Goal: Task Accomplishment & Management: Manage account settings

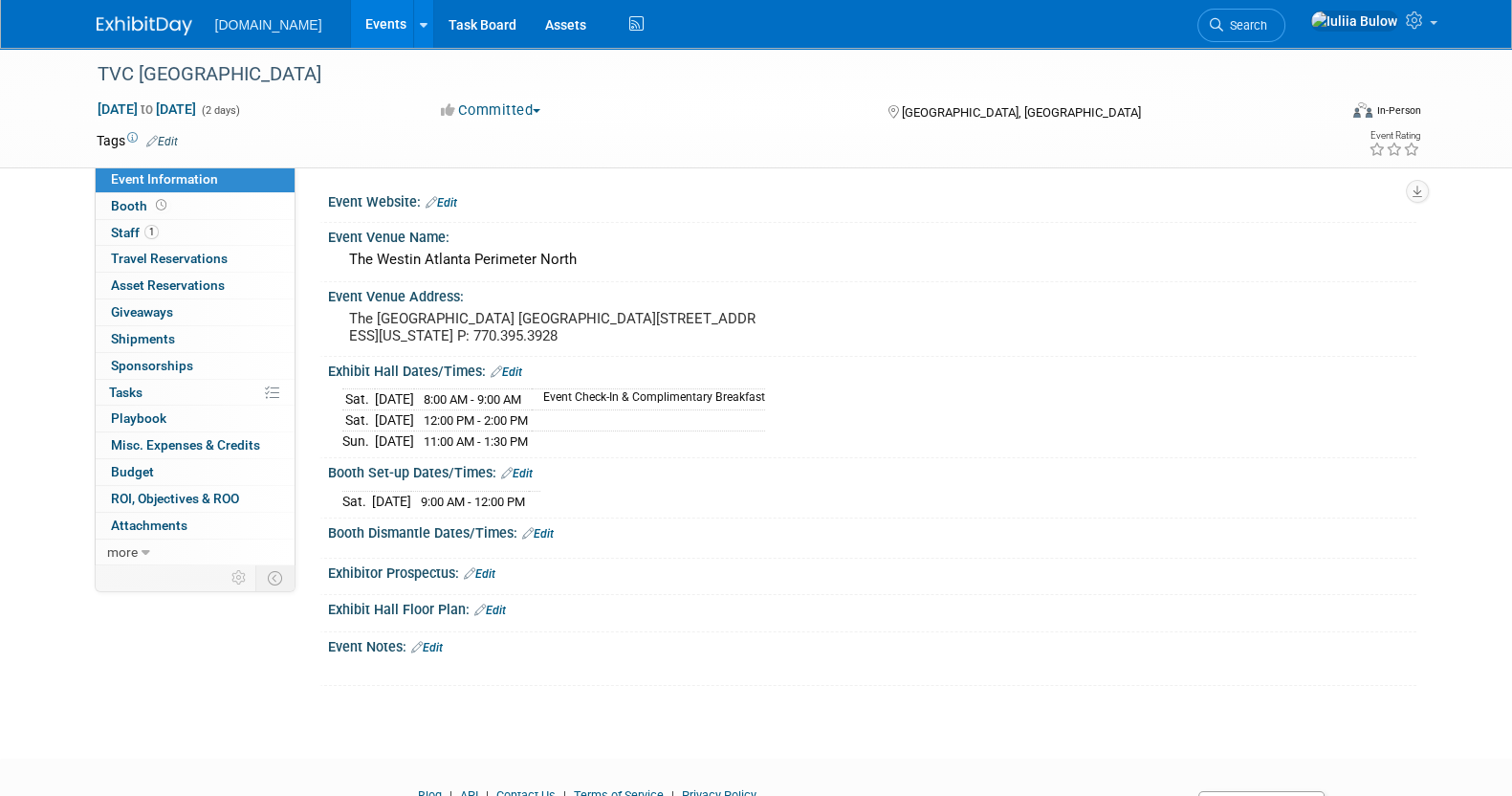
click at [543, 531] on link "Edit" at bounding box center [538, 535] width 32 height 14
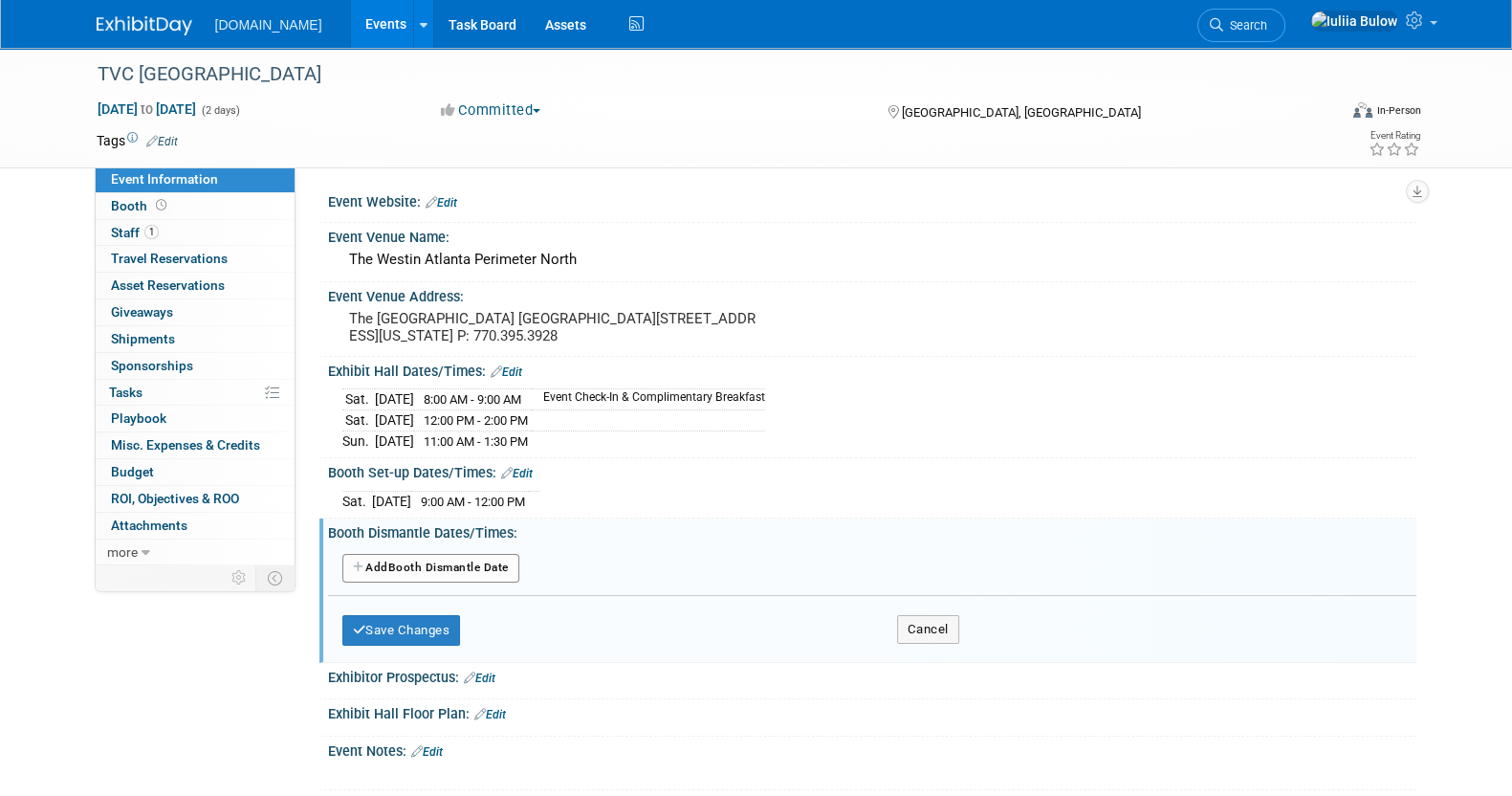
click at [490, 560] on button "Add Another Booth Dismantle Date" at bounding box center [431, 568] width 177 height 29
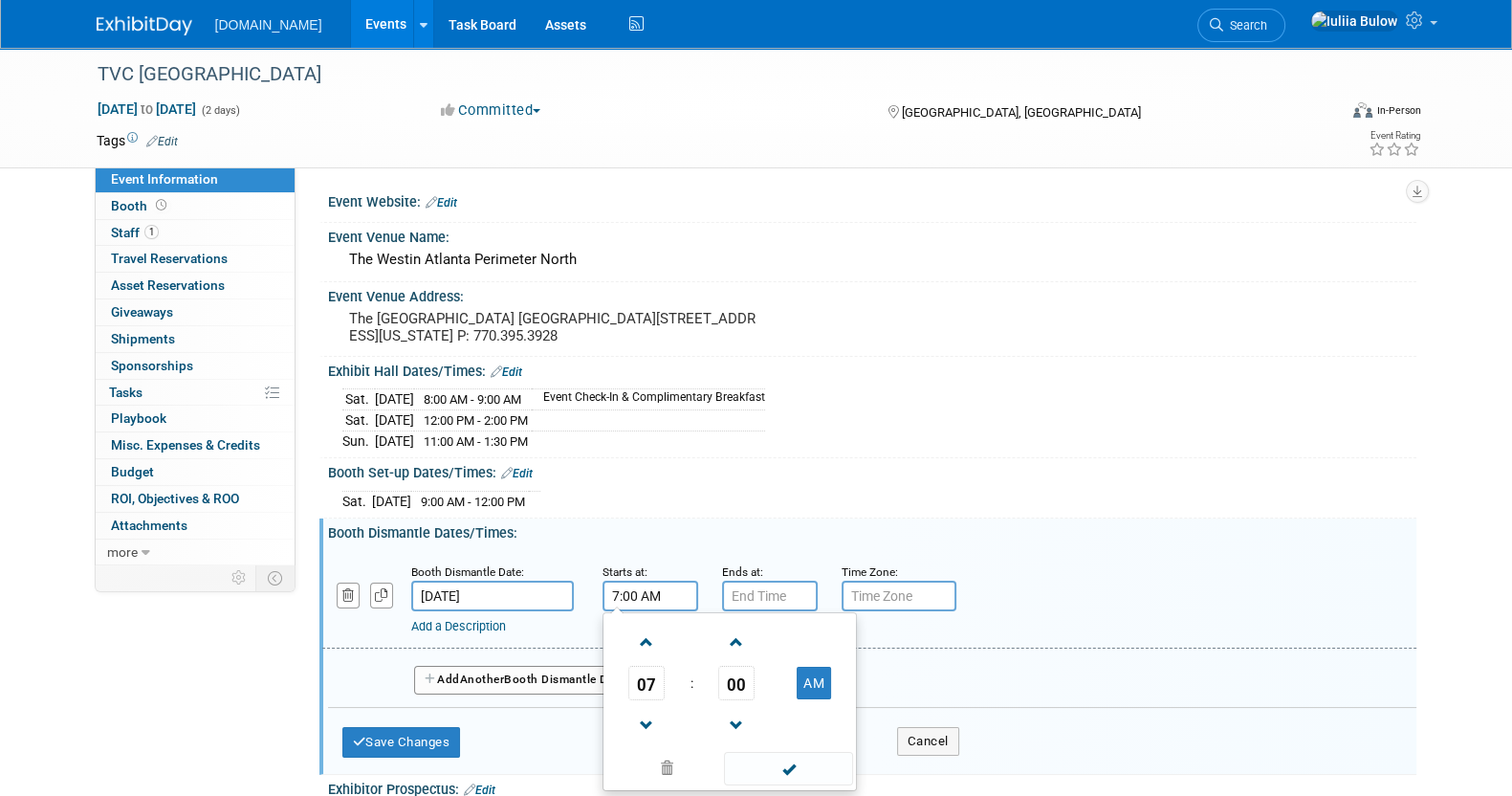
click at [636, 589] on input "7:00 AM" at bounding box center [650, 597] width 96 height 31
click at [646, 667] on span "07" at bounding box center [647, 684] width 37 height 35
click at [677, 629] on td "01" at bounding box center [699, 642] width 61 height 51
click at [738, 672] on span "00" at bounding box center [737, 684] width 37 height 35
click at [752, 692] on td "30" at bounding box center [760, 694] width 61 height 51
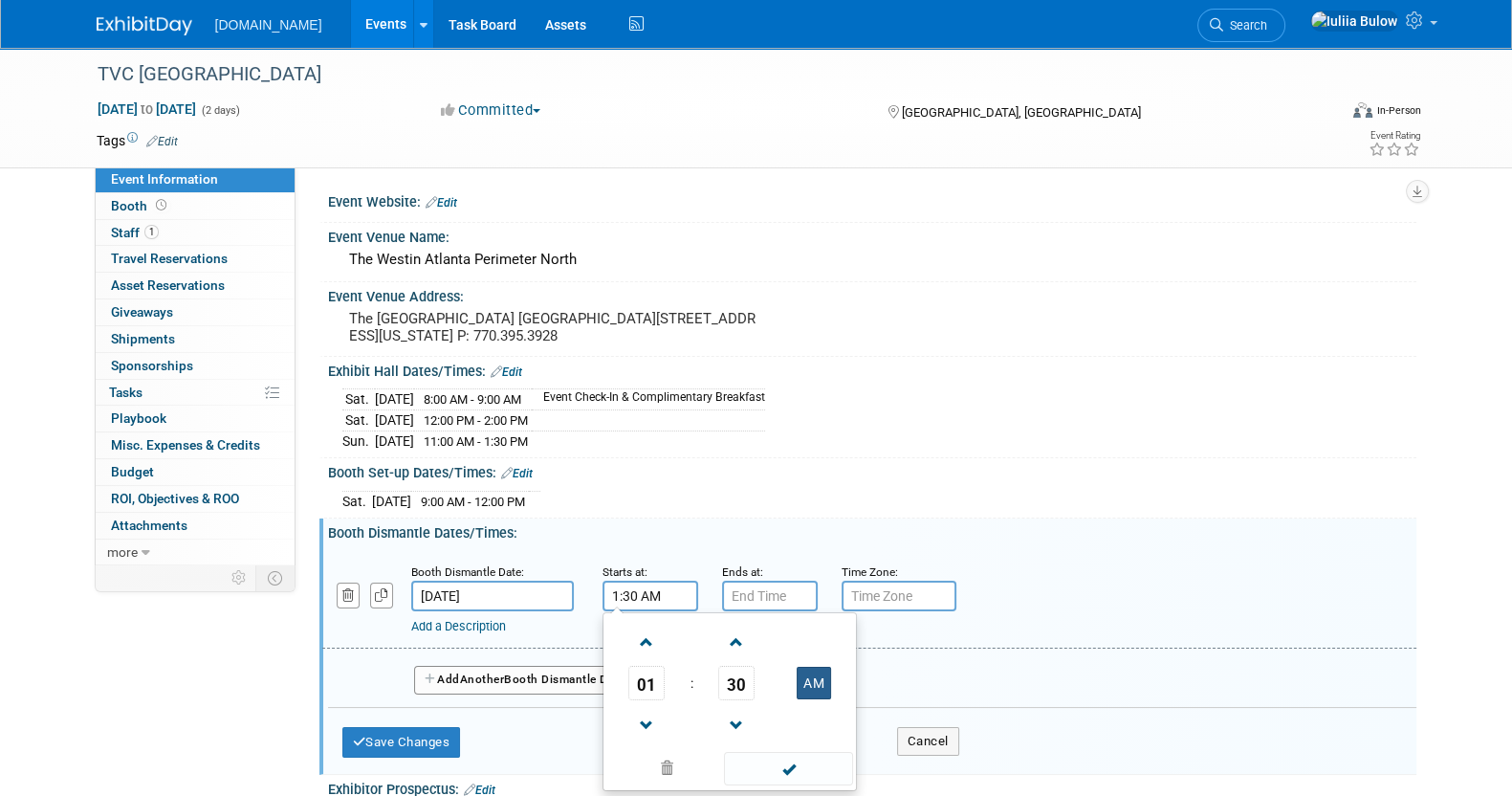
click at [821, 676] on button "AM" at bounding box center [814, 684] width 35 height 33
type input "1:30 PM"
click at [813, 758] on span at bounding box center [788, 769] width 129 height 34
click at [762, 590] on input "7:00 PM" at bounding box center [770, 597] width 96 height 31
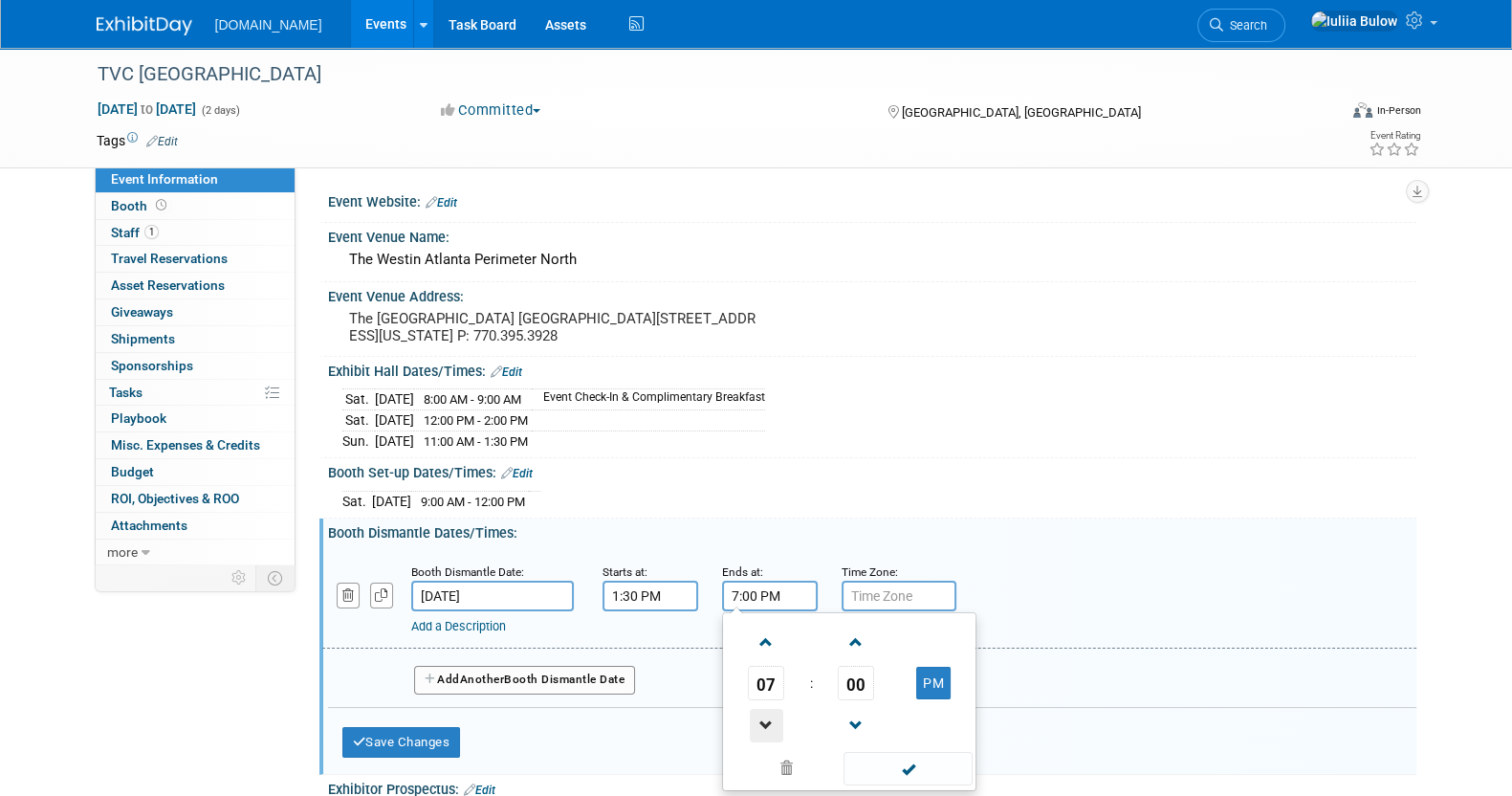
click at [763, 709] on span at bounding box center [767, 725] width 34 height 34
click at [766, 700] on link at bounding box center [767, 724] width 37 height 48
type input "4:00 PM"
click at [904, 754] on span at bounding box center [908, 769] width 129 height 34
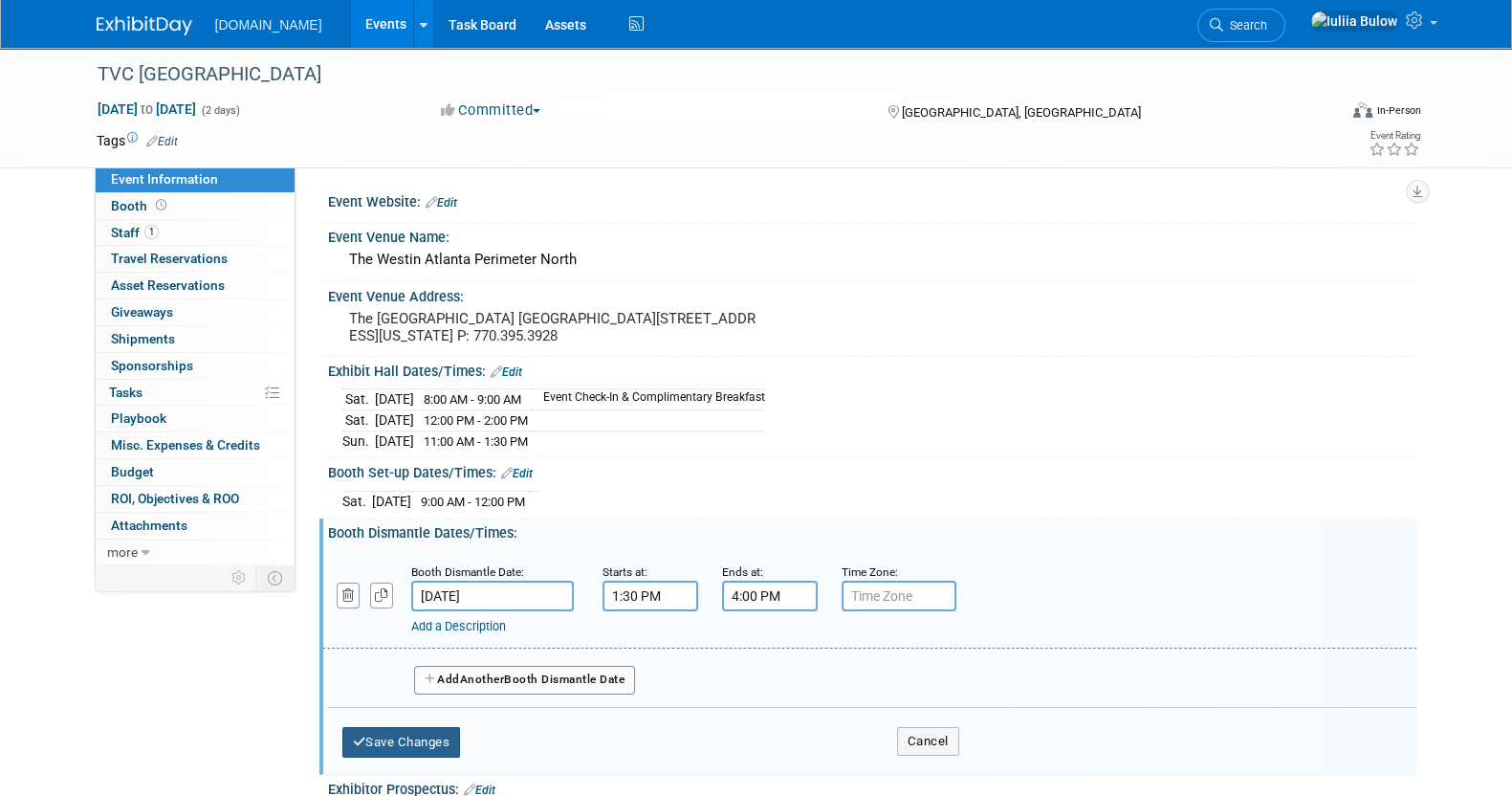
click at [428, 737] on button "Save Changes" at bounding box center [402, 743] width 119 height 31
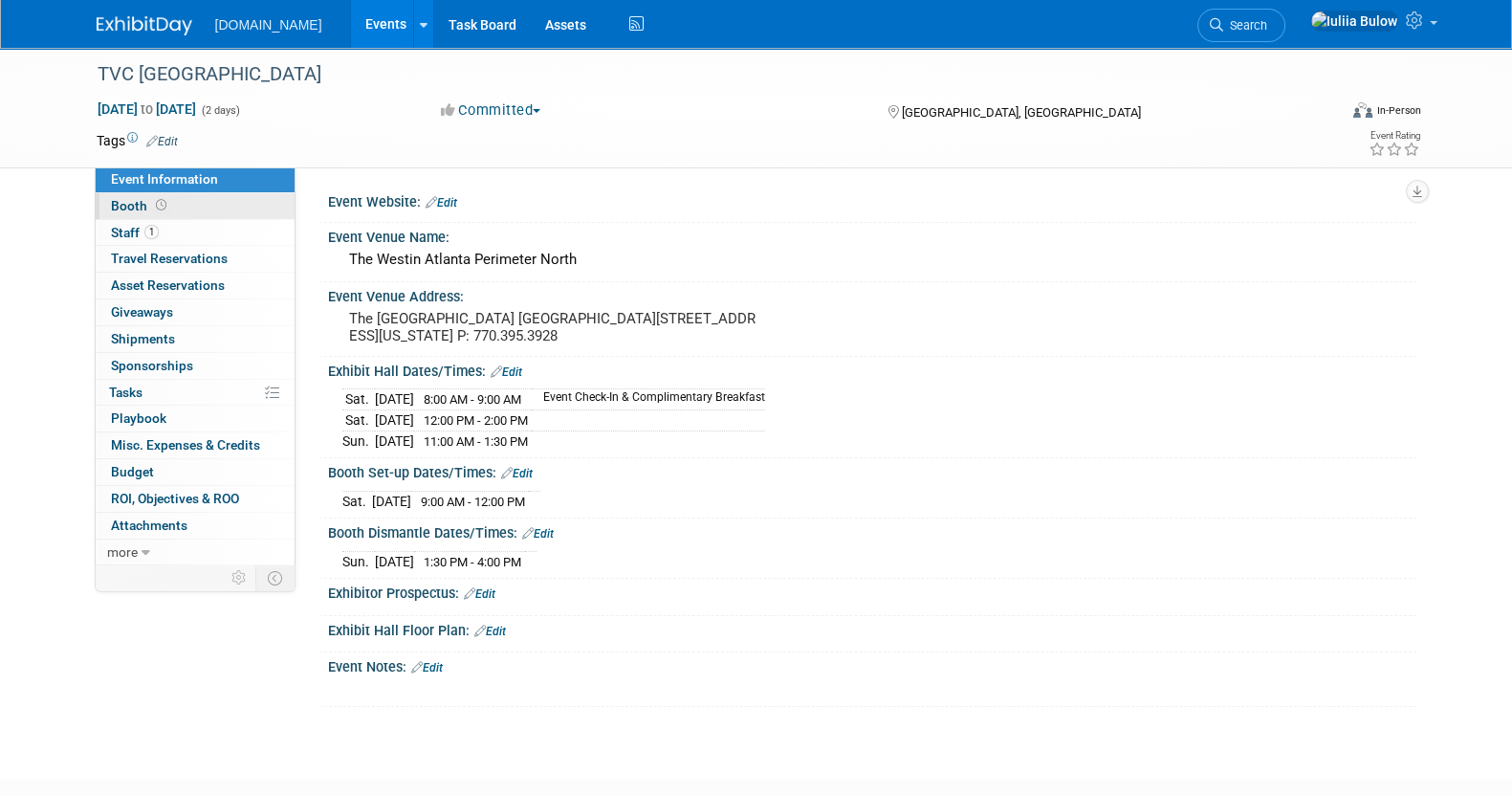
click at [158, 201] on icon at bounding box center [161, 205] width 11 height 11
